Goal: Task Accomplishment & Management: Manage account settings

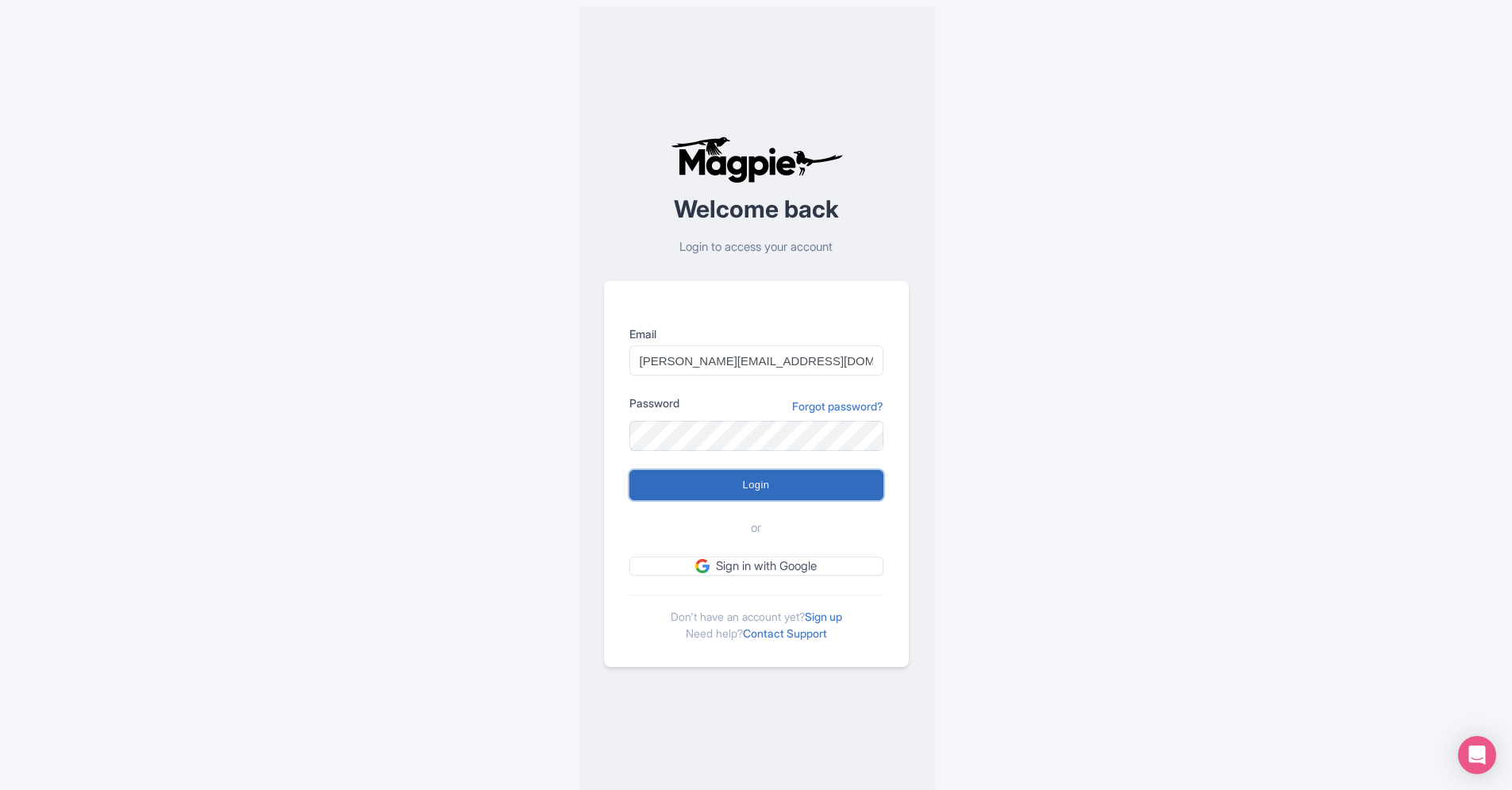
click at [787, 485] on input "Login" at bounding box center [756, 484] width 254 height 31
type input "Logging in..."
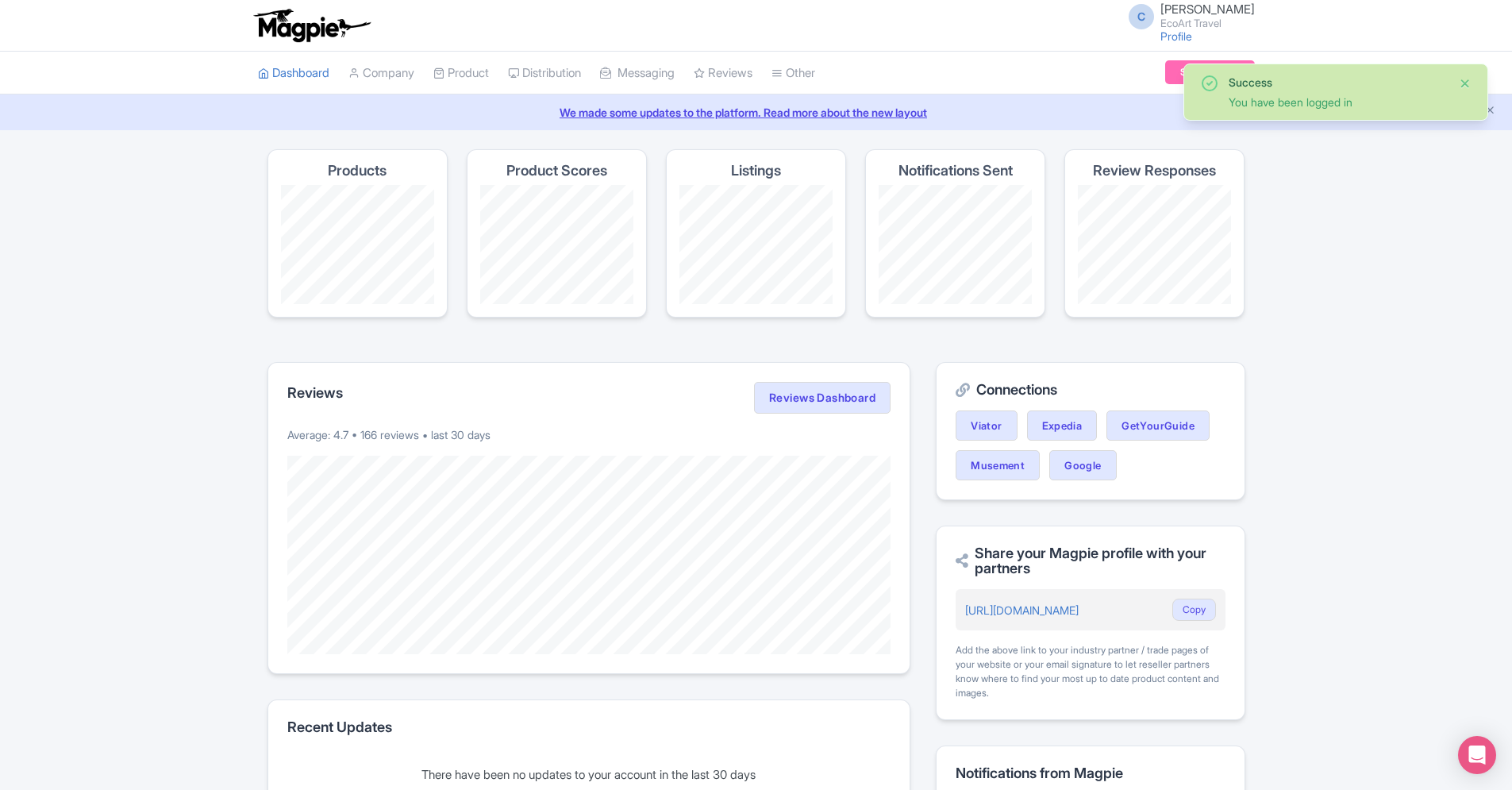
click at [1468, 87] on button "Close" at bounding box center [1465, 83] width 13 height 19
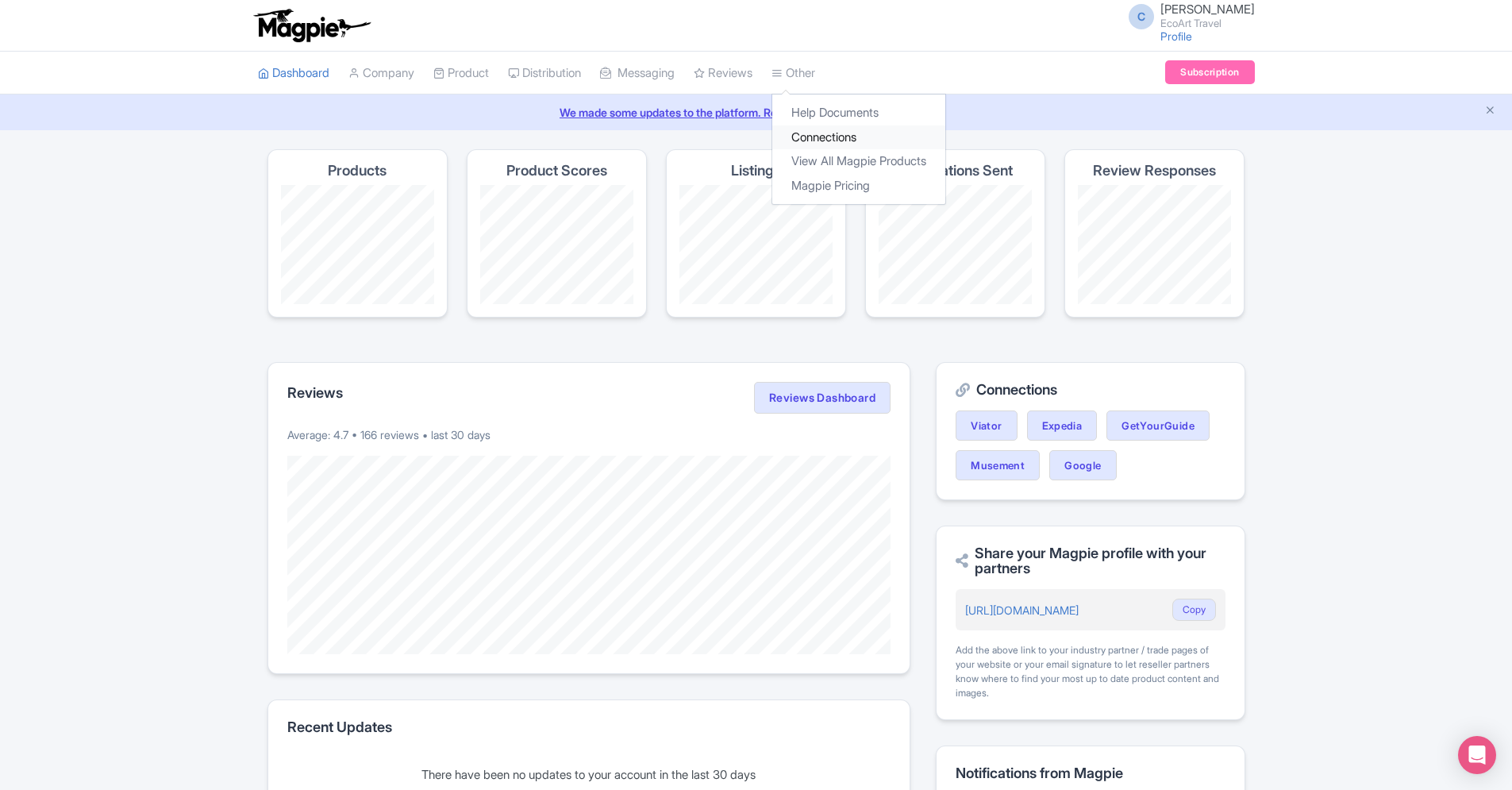
click at [844, 144] on link "Connections" at bounding box center [858, 137] width 173 height 25
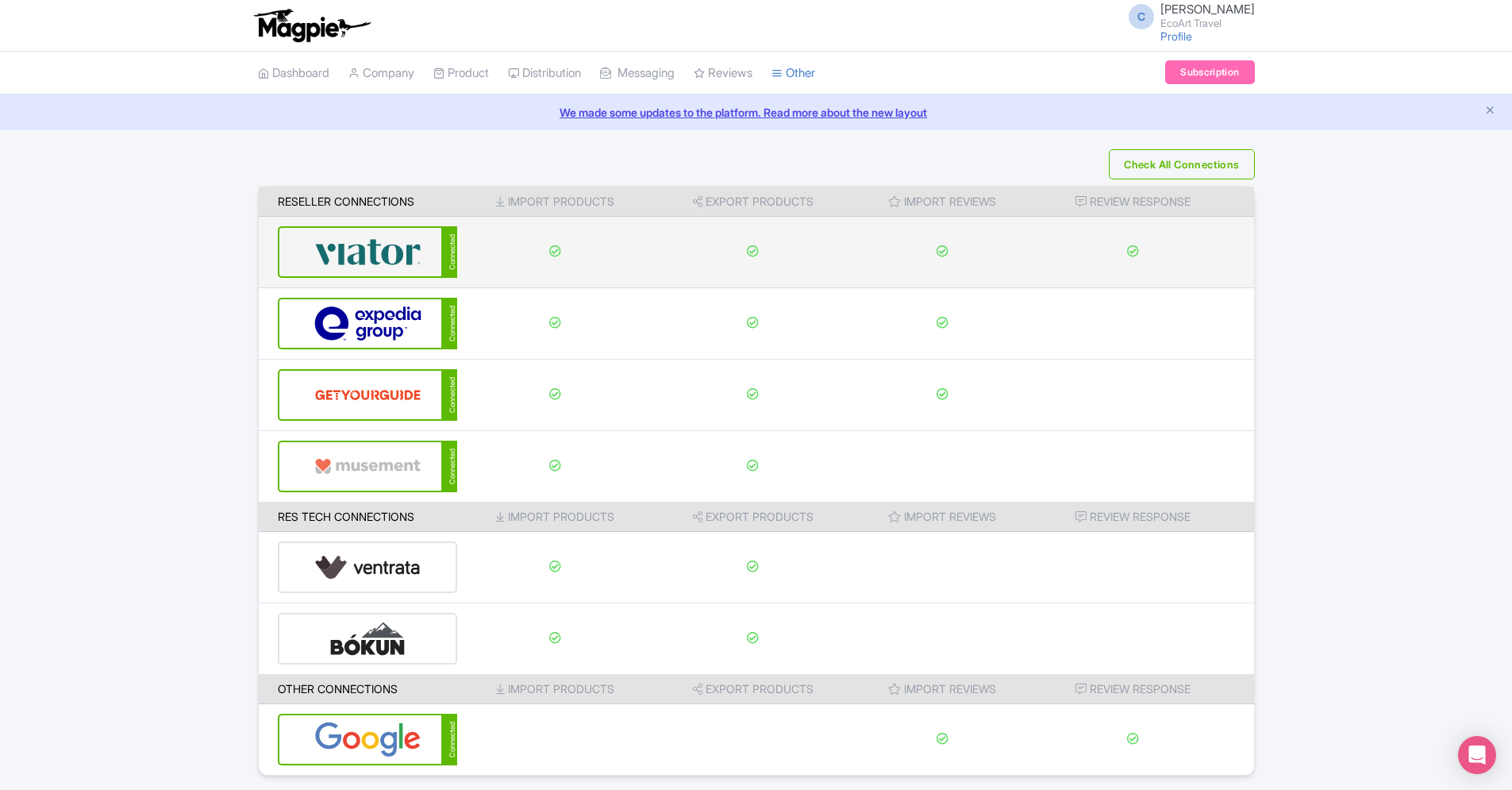
click at [464, 269] on td at bounding box center [555, 252] width 196 height 71
click at [435, 254] on div "Connected" at bounding box center [368, 251] width 180 height 51
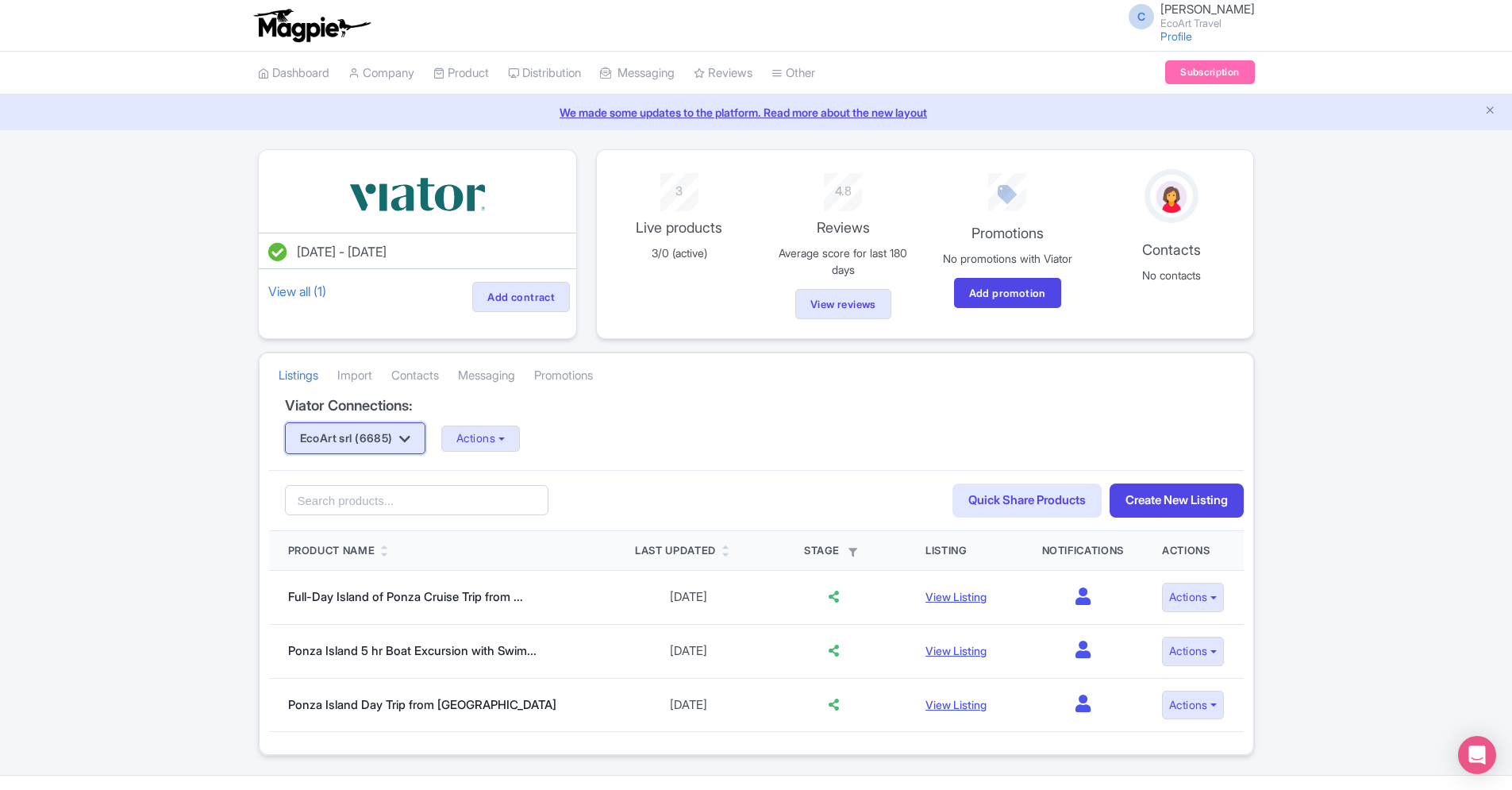
click at [403, 445] on button "EcoArt srl (6685)" at bounding box center [355, 438] width 141 height 32
click at [397, 490] on link "EcoArt Travel (6700)" at bounding box center [361, 493] width 151 height 25
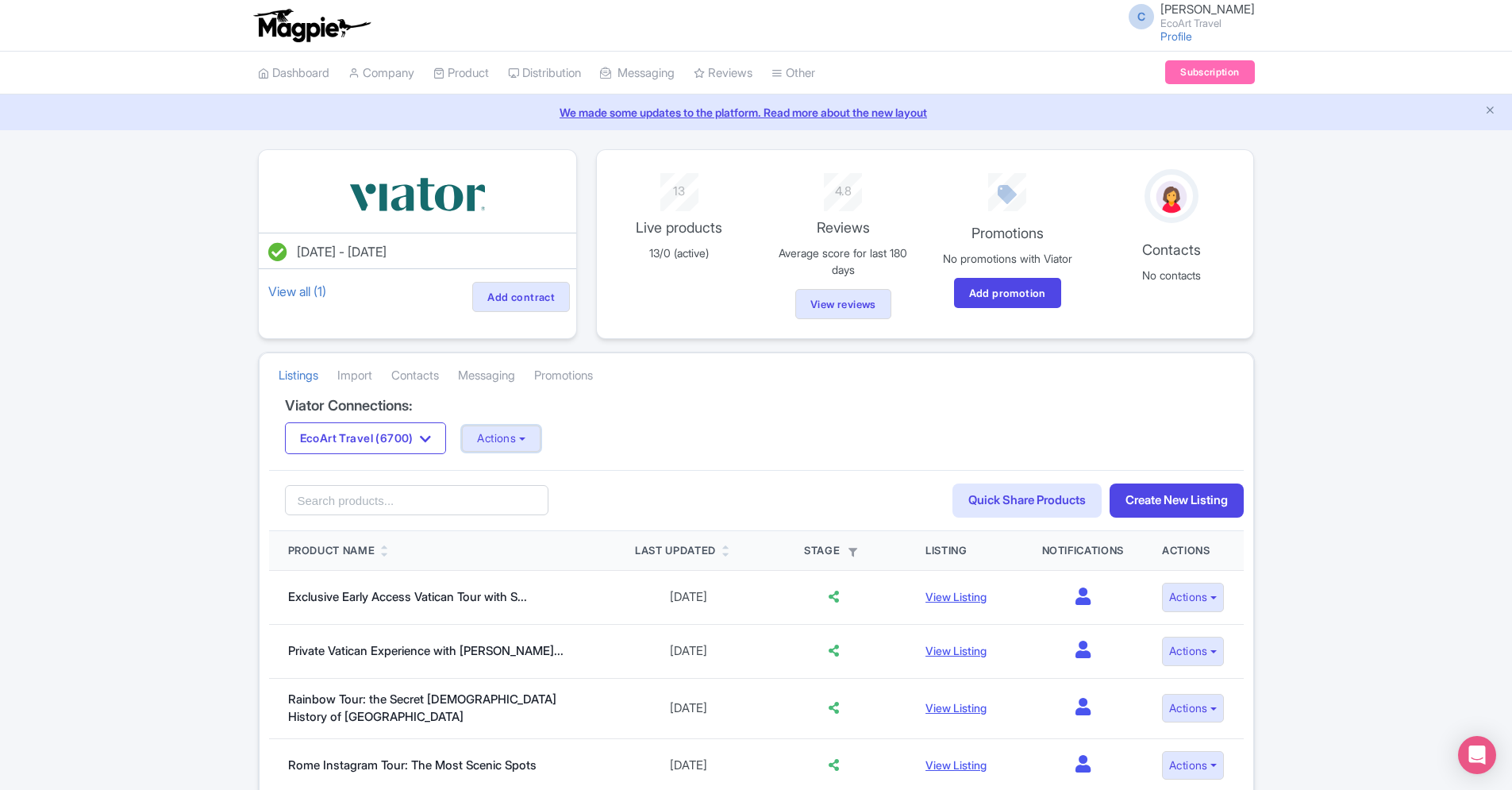
click at [515, 429] on button "Actions" at bounding box center [501, 438] width 79 height 27
click at [515, 473] on link "Update Connection" at bounding box center [564, 472] width 203 height 25
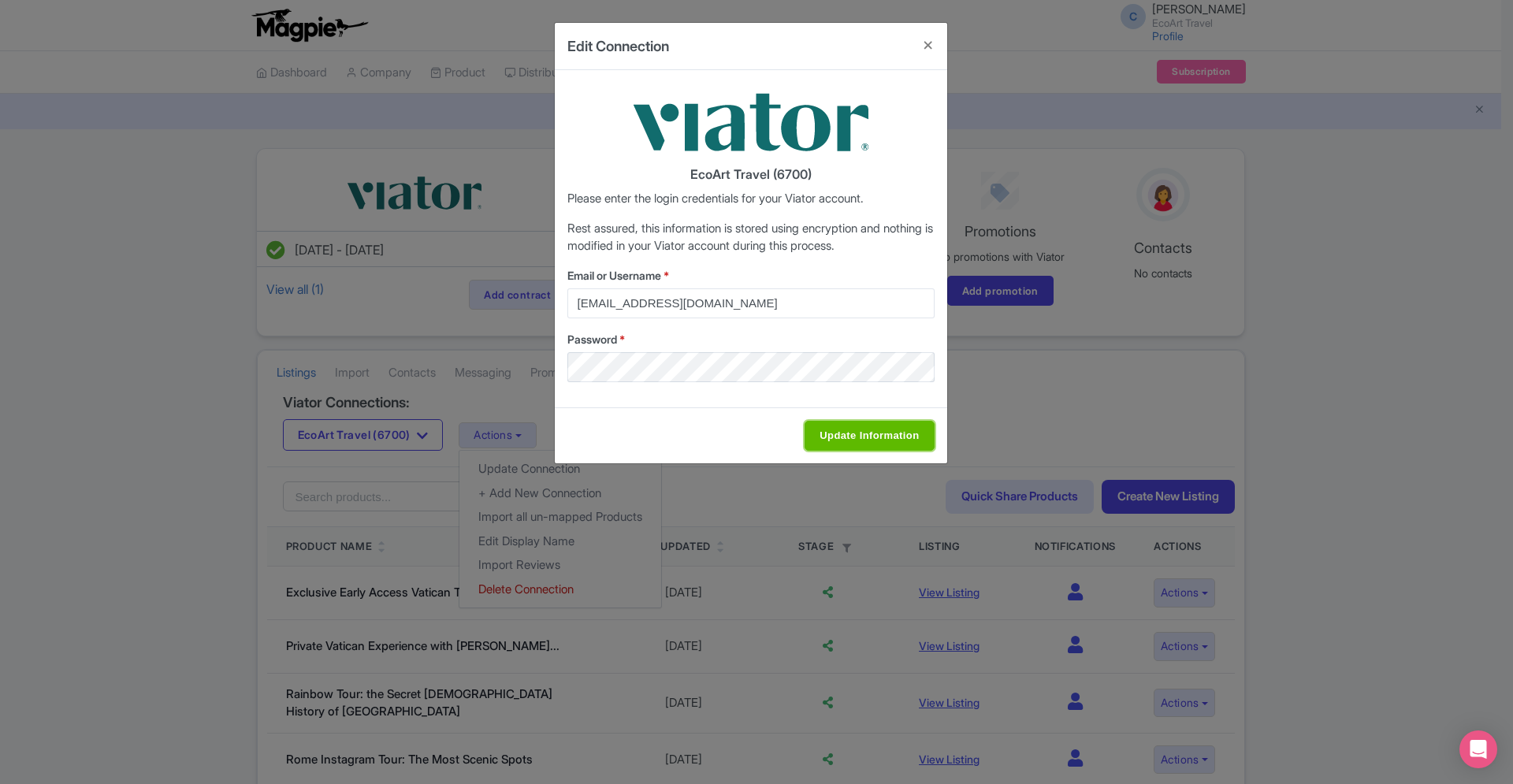
click at [917, 430] on input "Update Information" at bounding box center [870, 436] width 129 height 30
type input "Saving..."
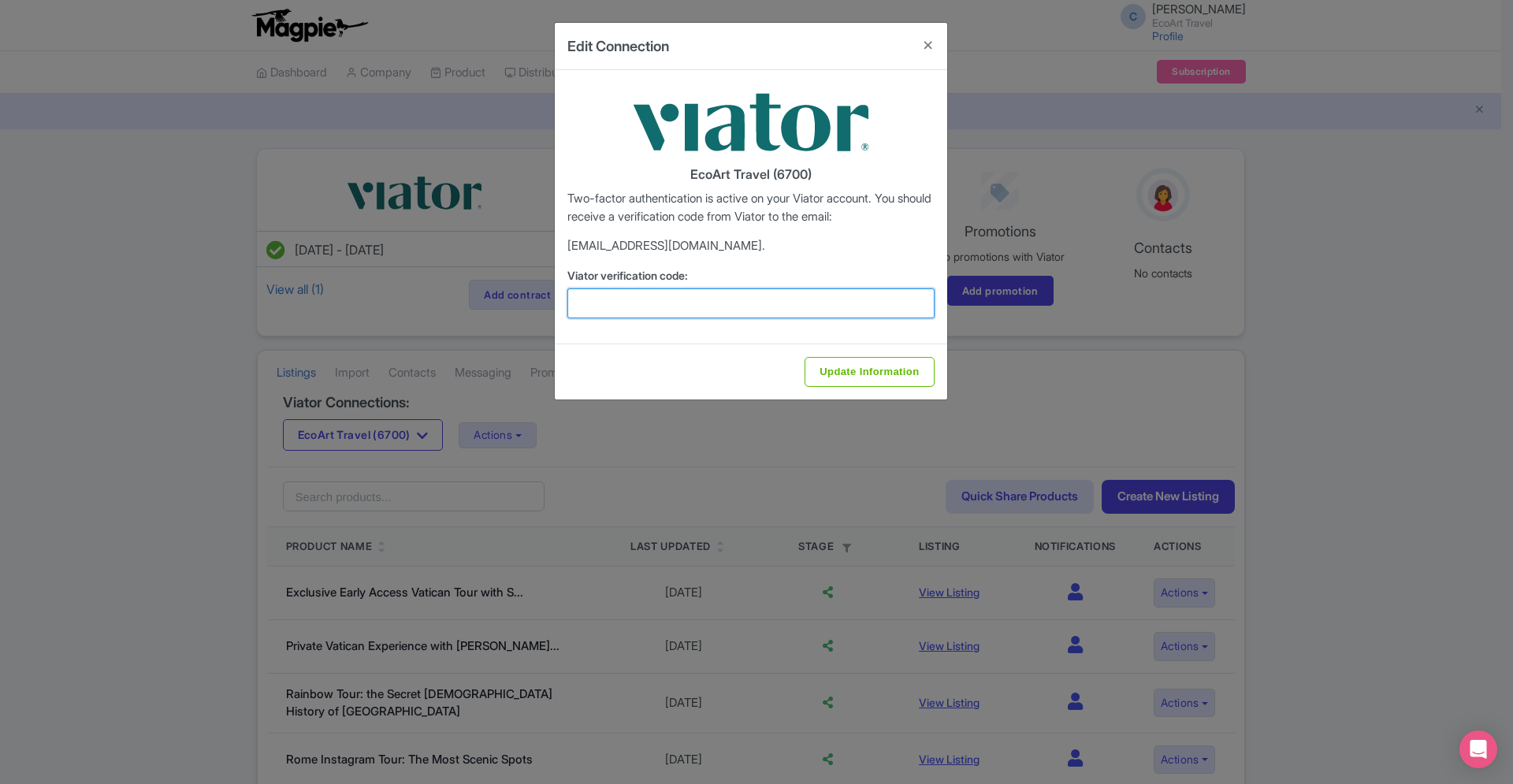
click at [673, 297] on input "Viator verification code:" at bounding box center [750, 303] width 367 height 30
paste input "713698"
type input "713698"
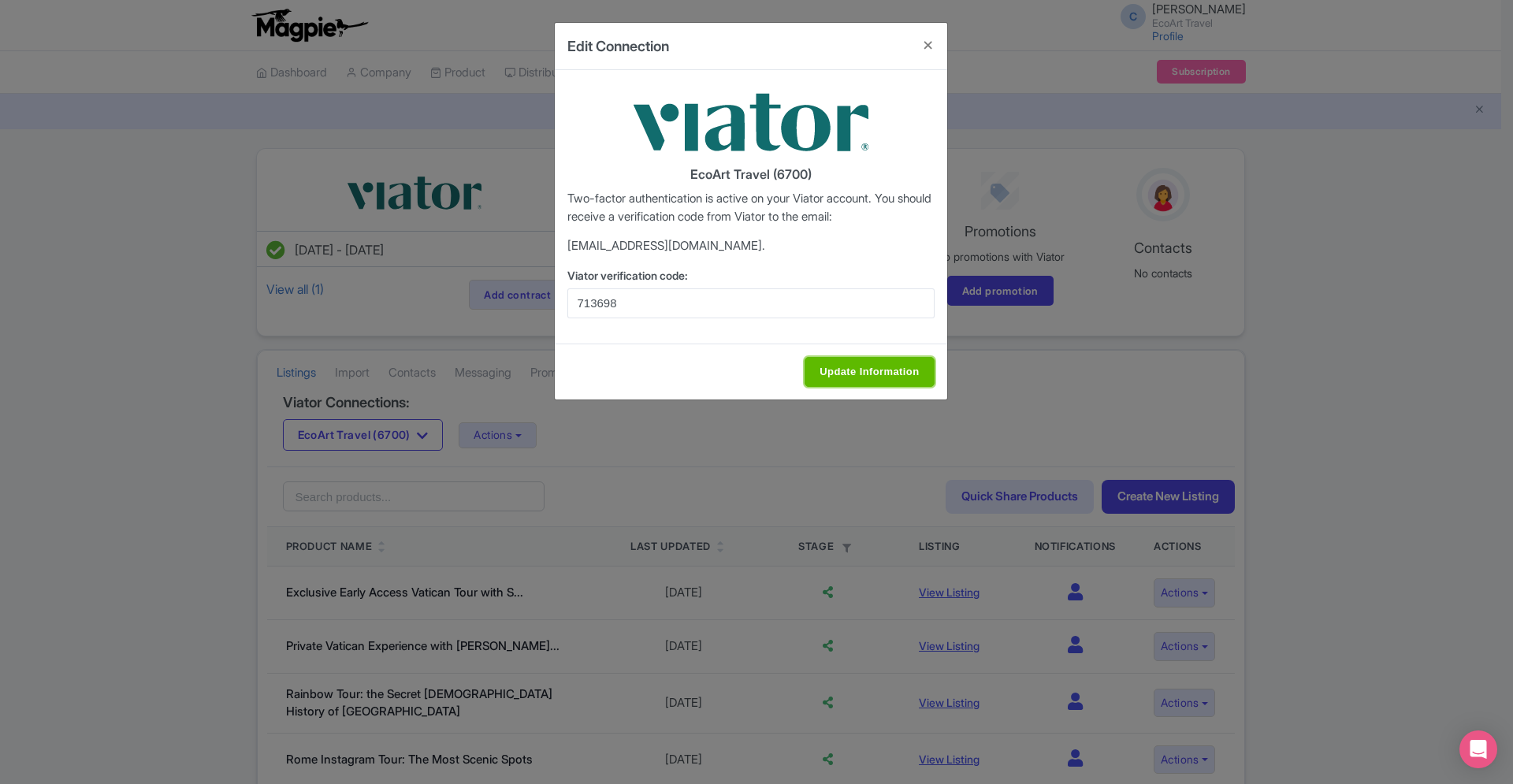
click at [833, 372] on input "Update Information" at bounding box center [870, 372] width 129 height 30
type input "Update Information"
